Goal: Task Accomplishment & Management: Manage account settings

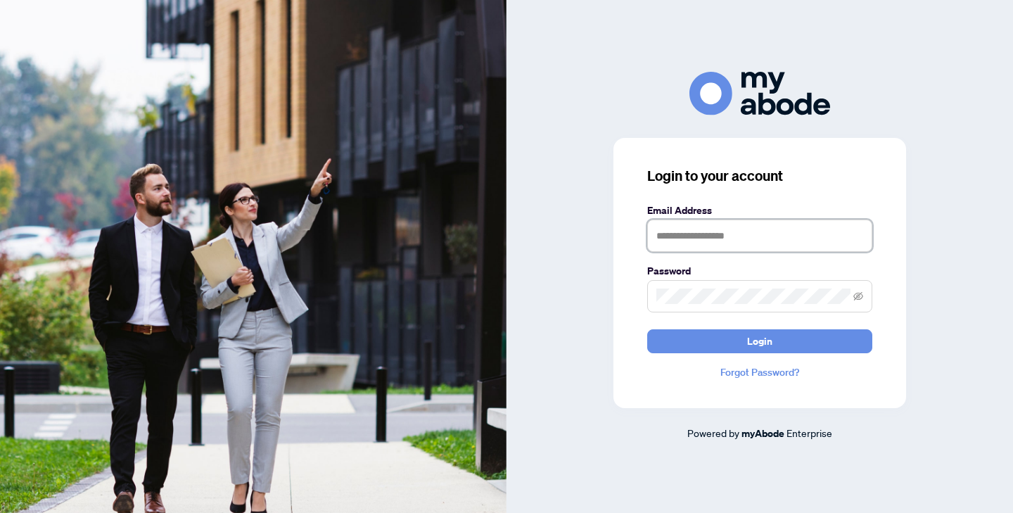
click at [707, 230] on input "text" at bounding box center [759, 235] width 225 height 32
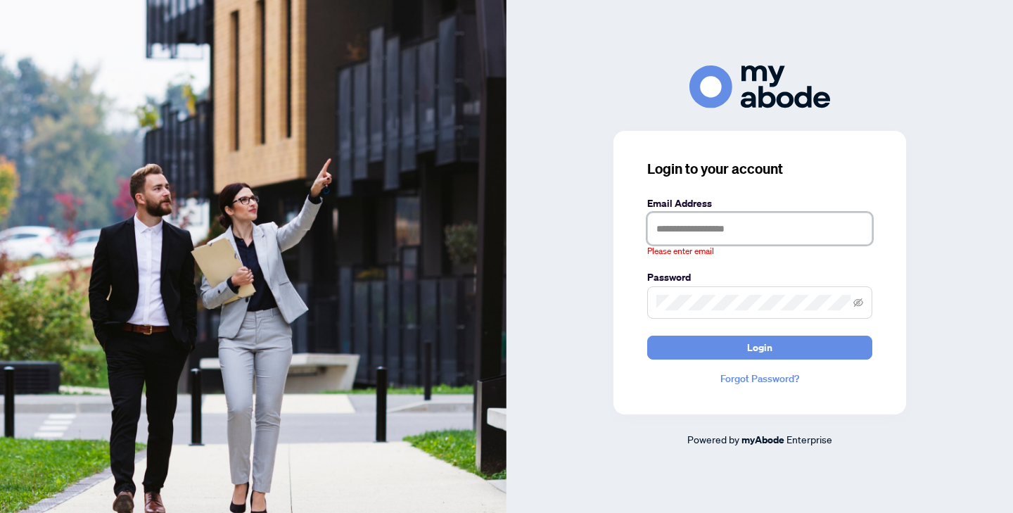
type input "**********"
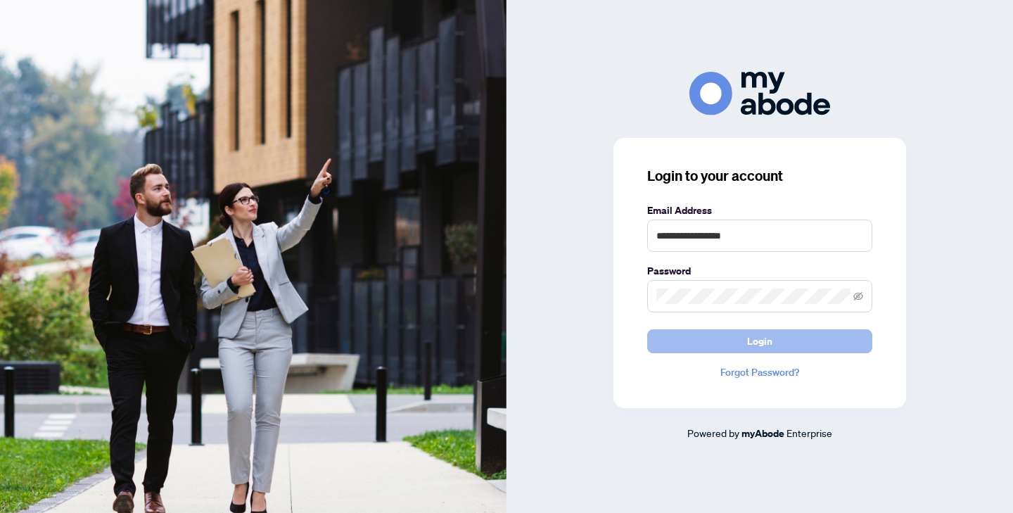
click at [743, 342] on button "Login" at bounding box center [759, 341] width 225 height 24
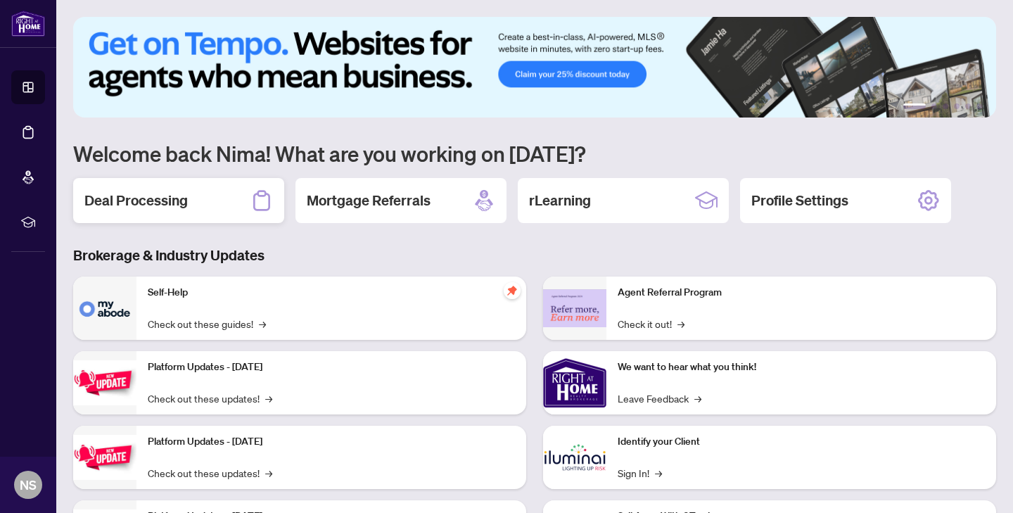
click at [182, 201] on h2 "Deal Processing" at bounding box center [135, 201] width 103 height 20
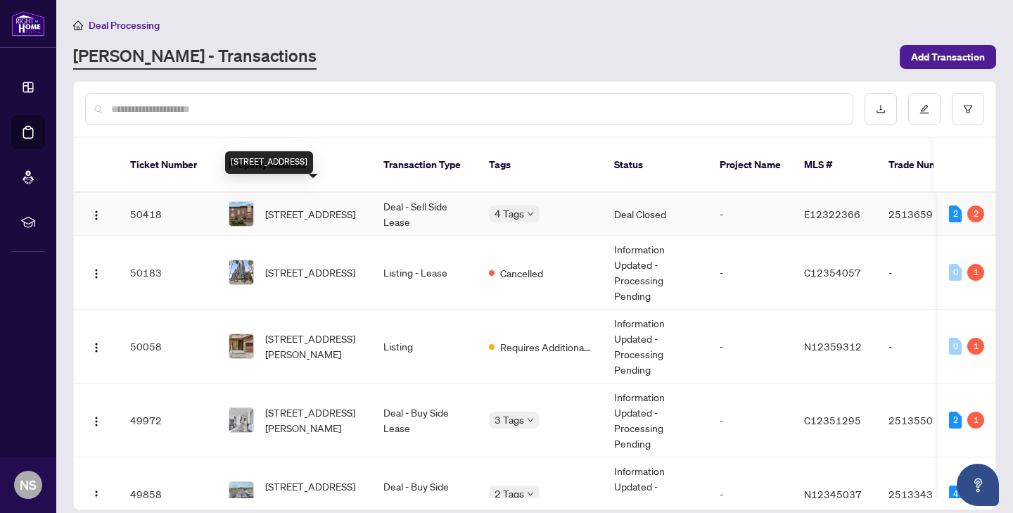
click at [319, 206] on span "[STREET_ADDRESS]" at bounding box center [310, 213] width 90 height 15
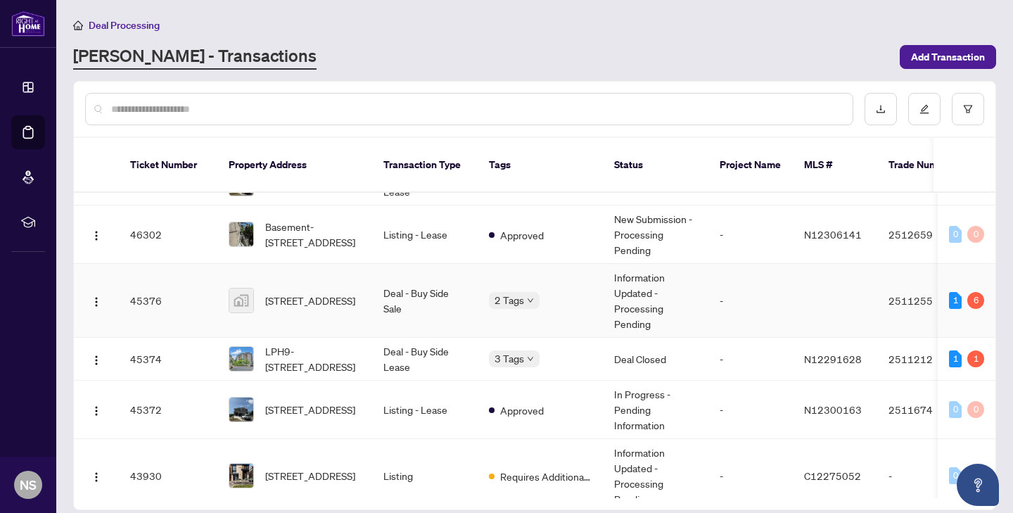
scroll to position [654, 0]
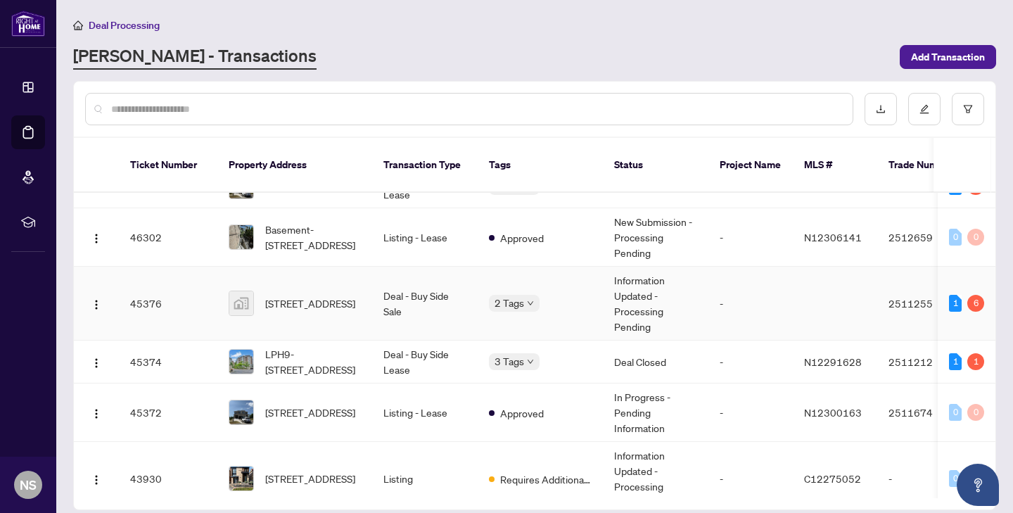
click at [313, 311] on td "[STREET_ADDRESS]" at bounding box center [294, 304] width 155 height 74
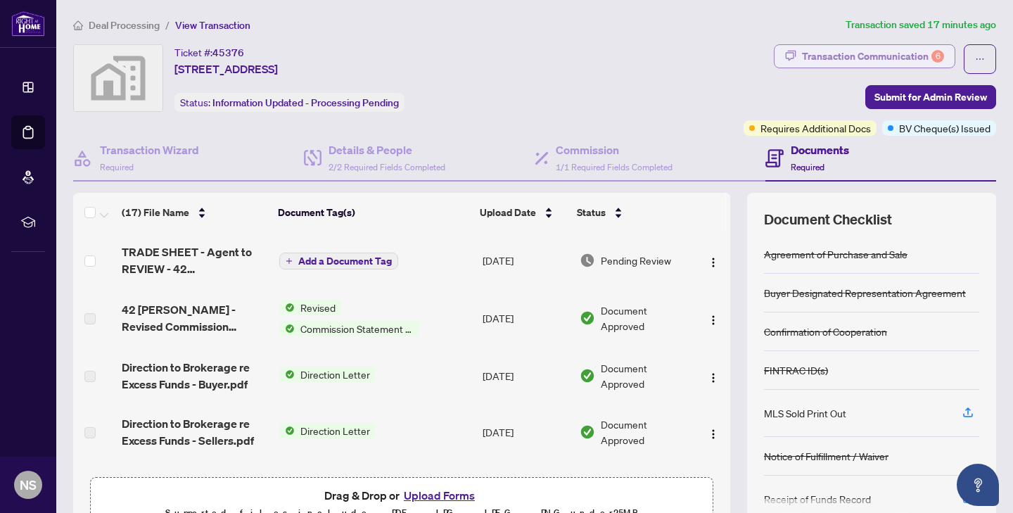
click at [877, 56] on div "Transaction Communication 6" at bounding box center [873, 56] width 142 height 23
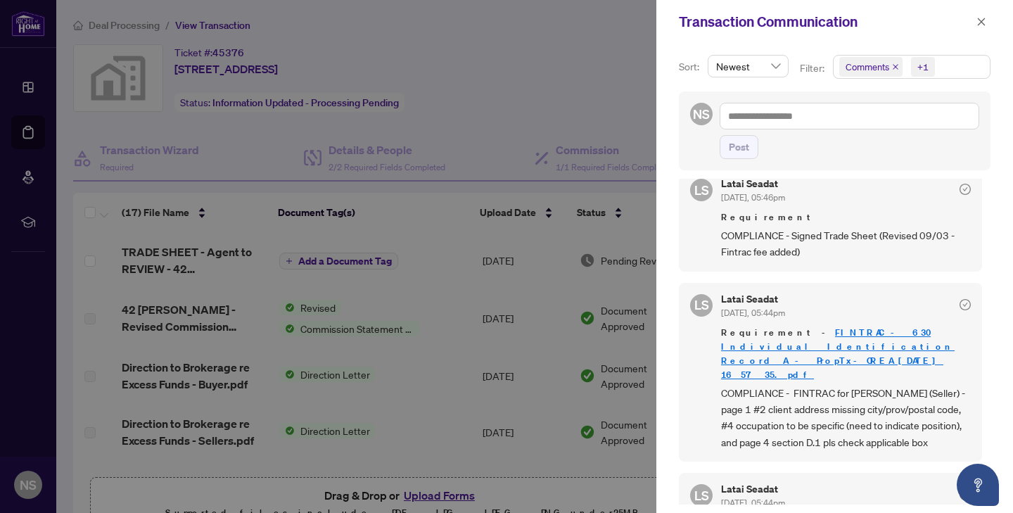
scroll to position [186, 0]
click at [984, 16] on span "button" at bounding box center [981, 22] width 10 height 23
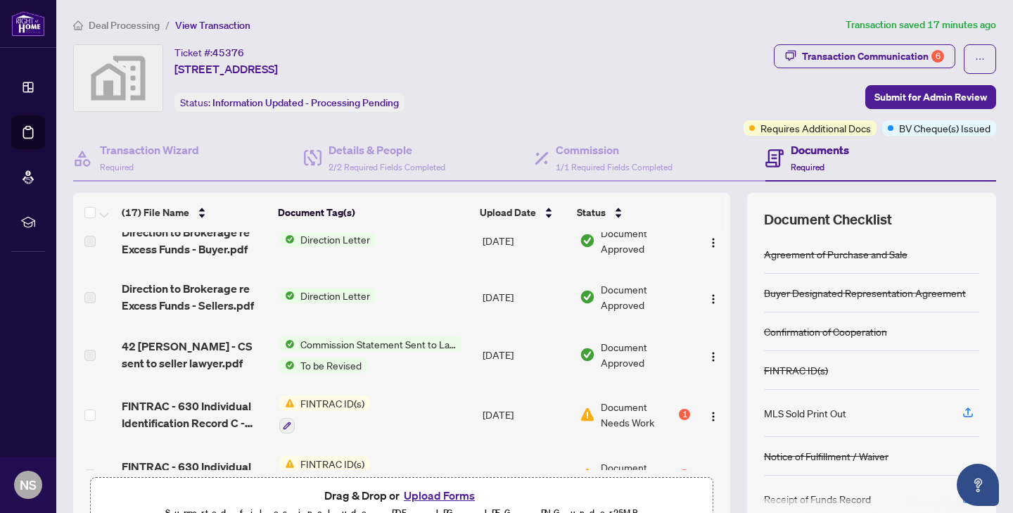
scroll to position [219, 0]
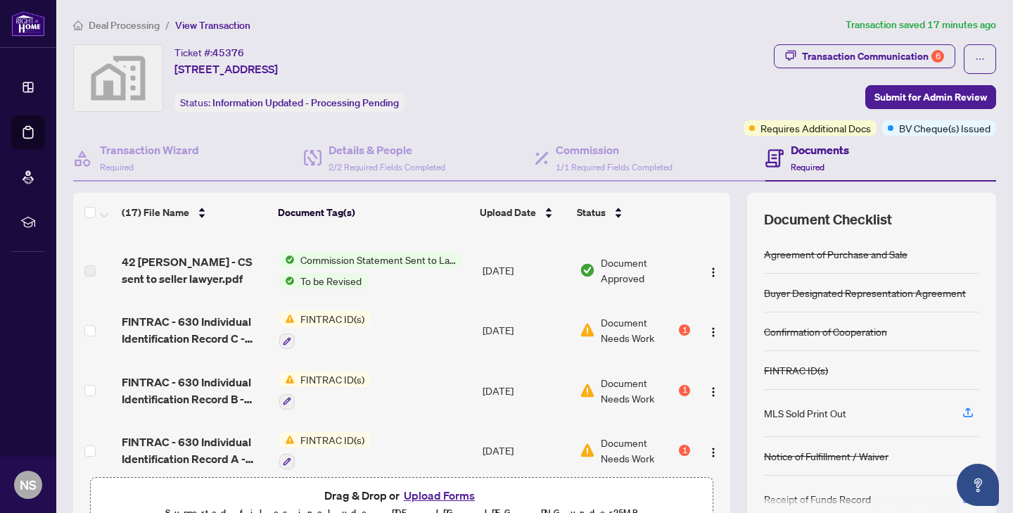
click at [684, 329] on div "1" at bounding box center [684, 329] width 11 height 11
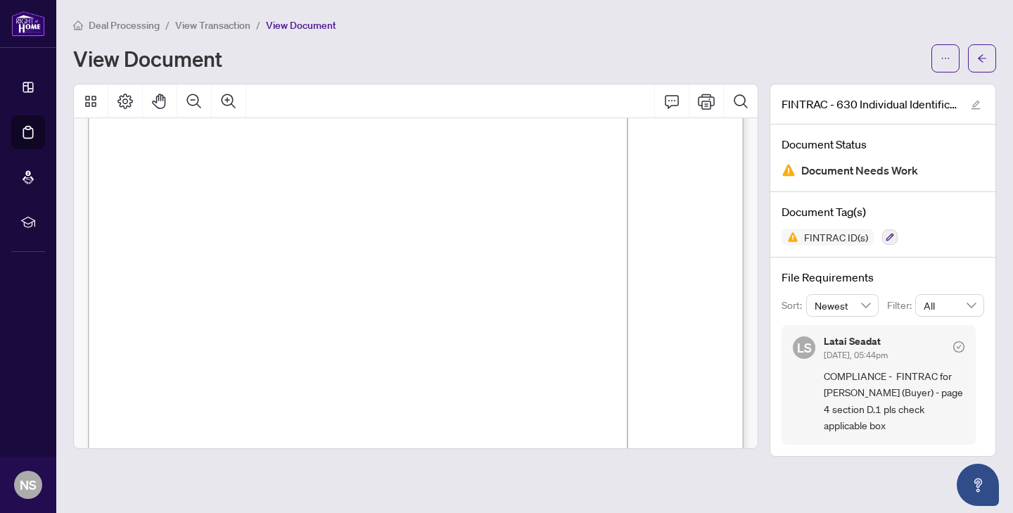
scroll to position [2846, 0]
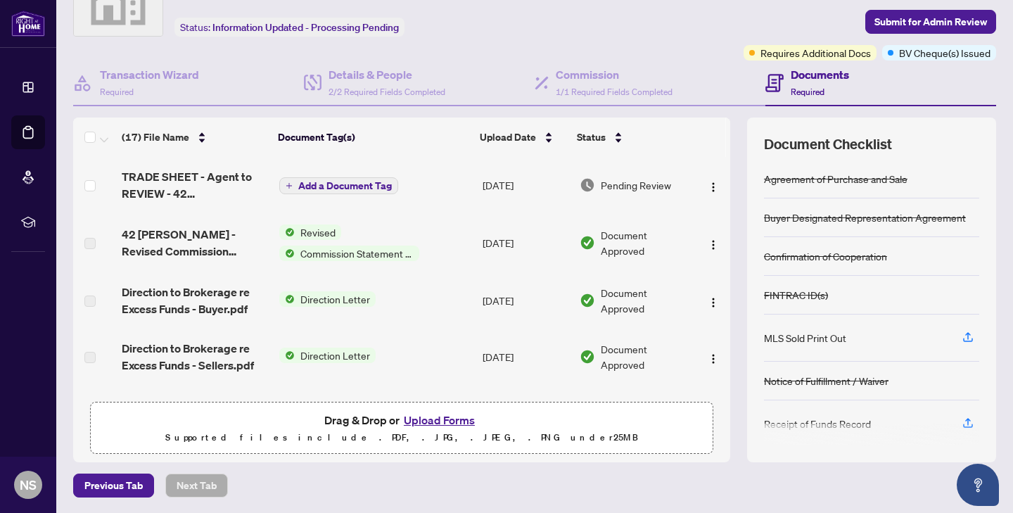
click at [311, 297] on span "Direction Letter" at bounding box center [335, 298] width 81 height 15
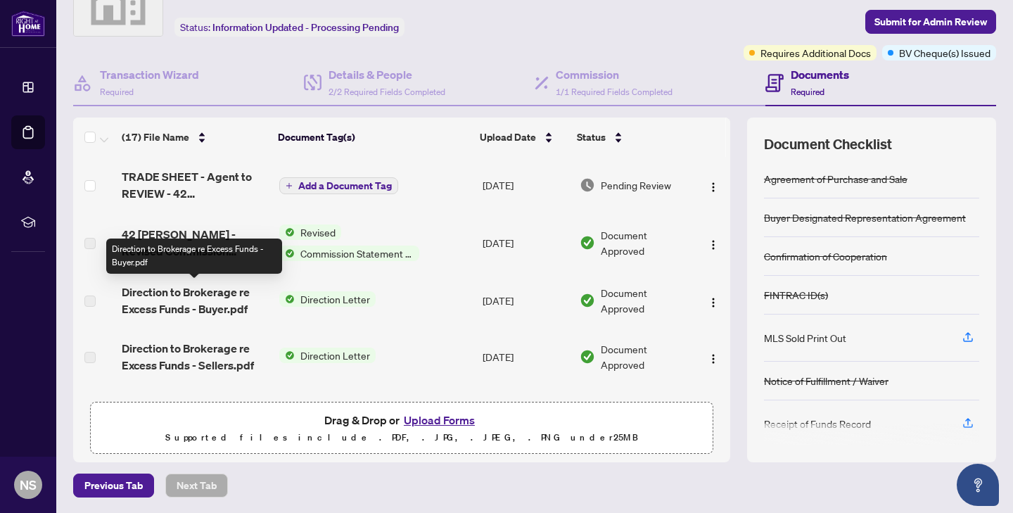
click at [184, 293] on span "Direction to Brokerage re Excess Funds - Buyer.pdf" at bounding box center [195, 301] width 146 height 34
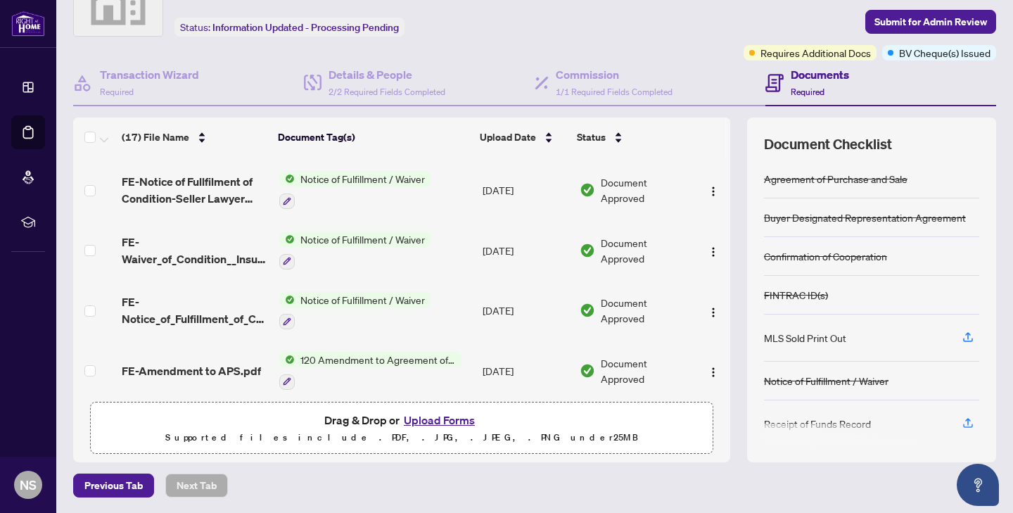
scroll to position [770, 0]
